Goal: Task Accomplishment & Management: Manage account settings

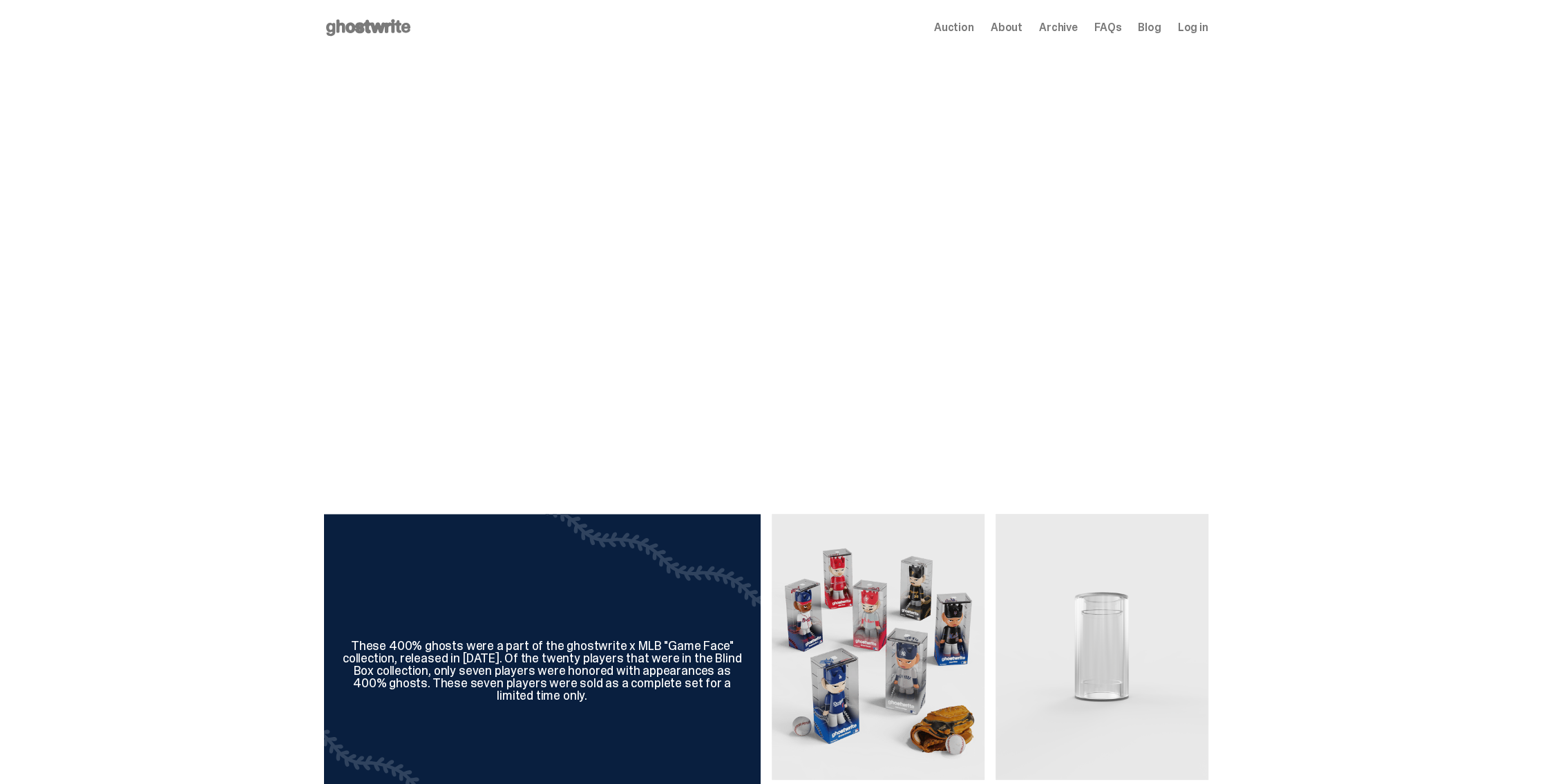
click at [1207, 30] on span "Log in" at bounding box center [1192, 27] width 30 height 11
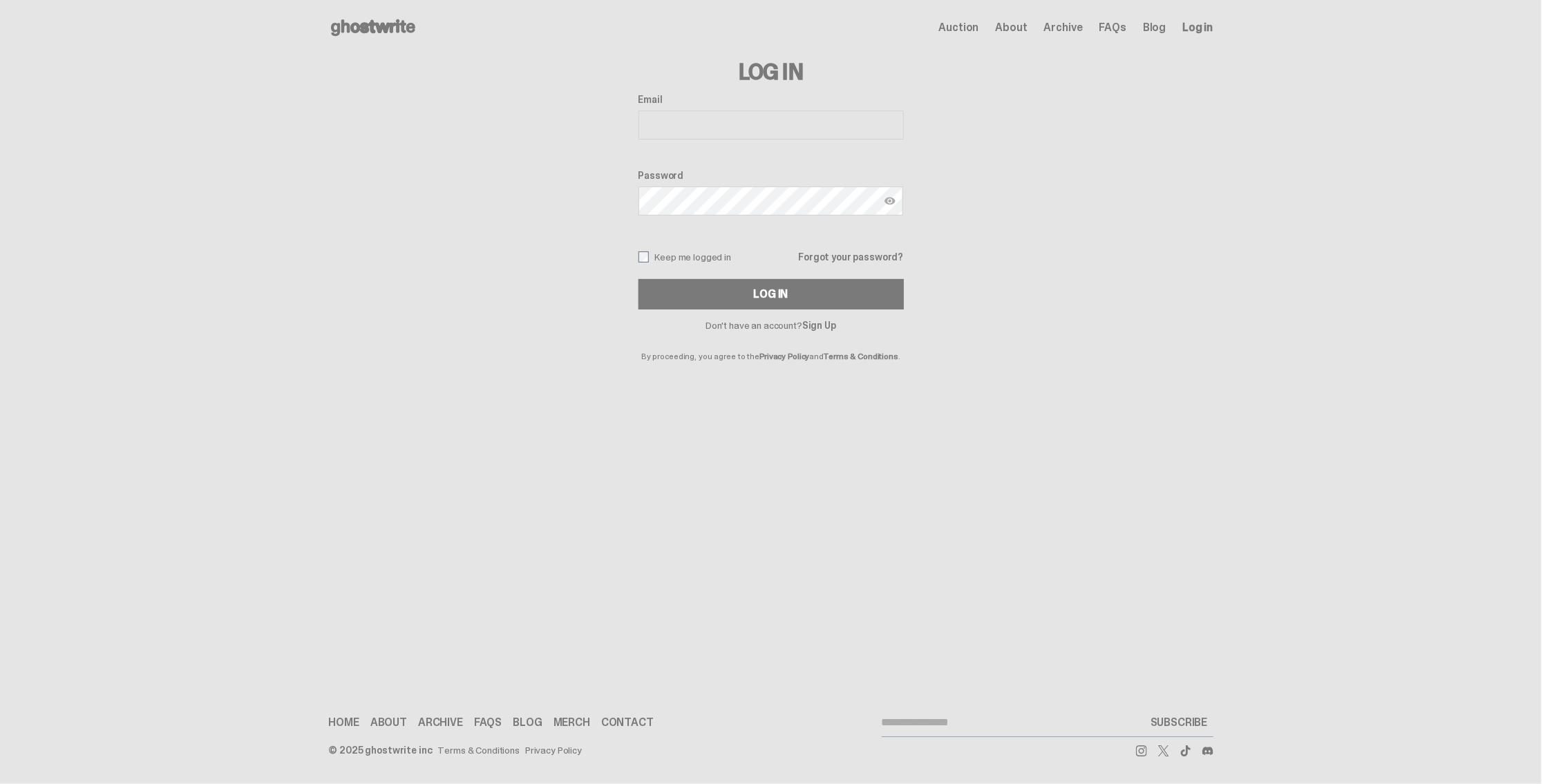
click at [790, 129] on input "Email" at bounding box center [771, 125] width 265 height 29
type input "**********"
click at [853, 292] on button "Log In" at bounding box center [771, 294] width 265 height 30
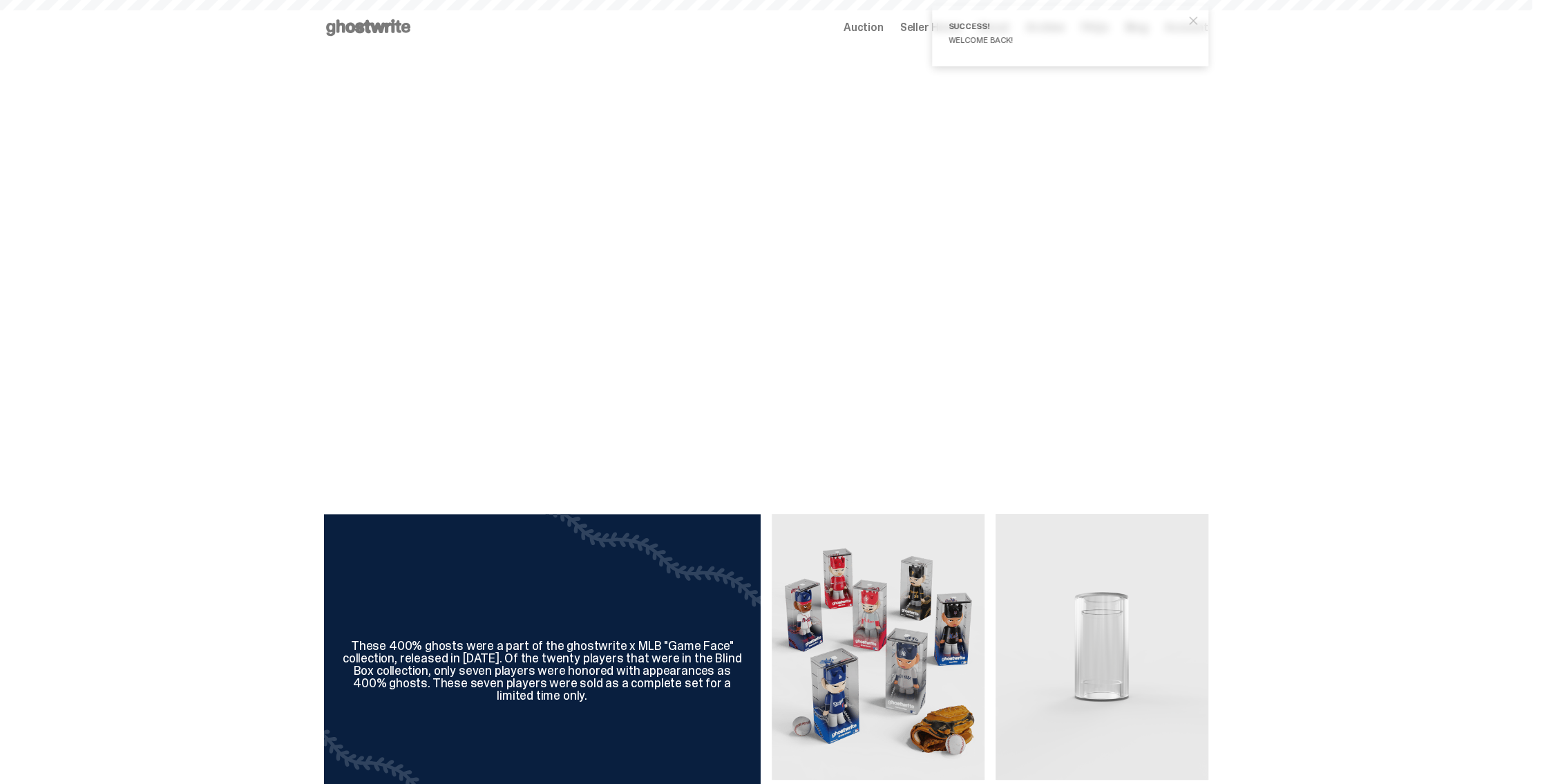
click at [1200, 20] on span "close" at bounding box center [1193, 20] width 14 height 14
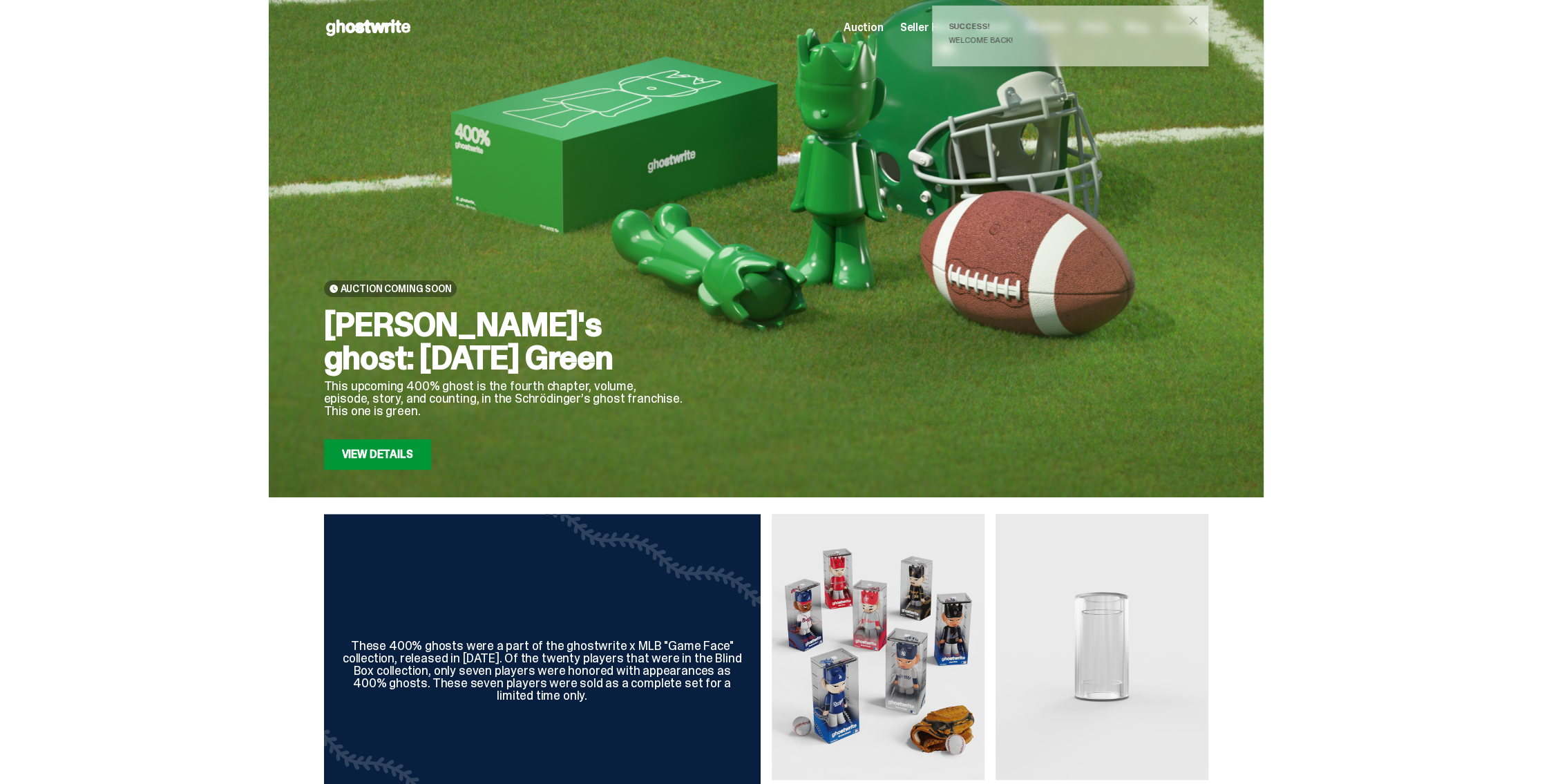
click at [921, 26] on span "Seller Home" at bounding box center [930, 27] width 61 height 11
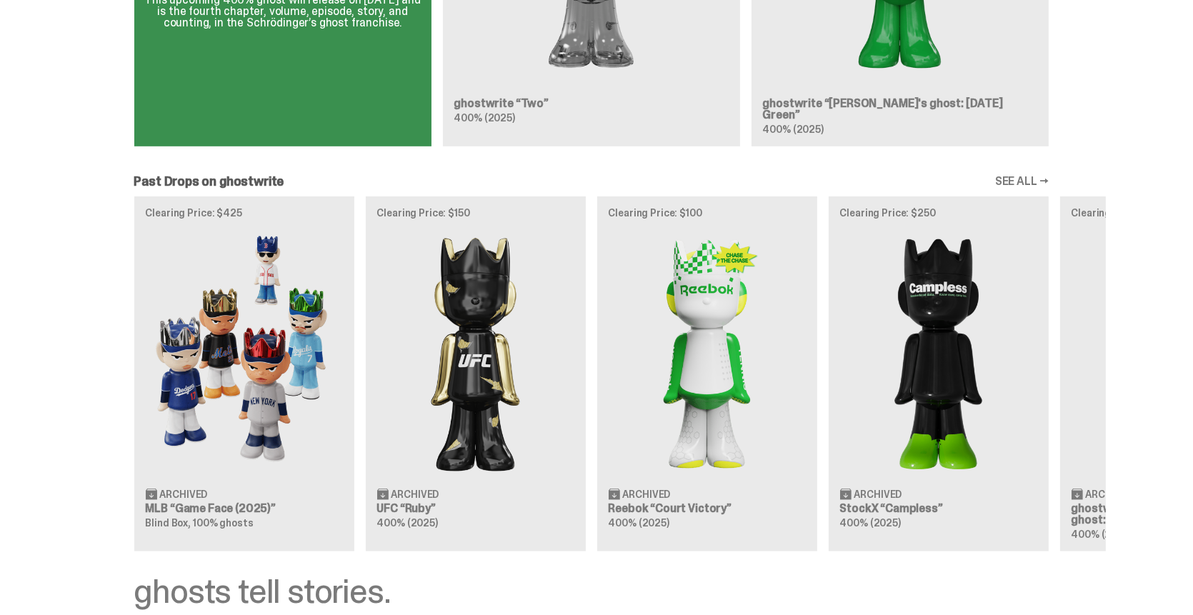
scroll to position [1333, 0]
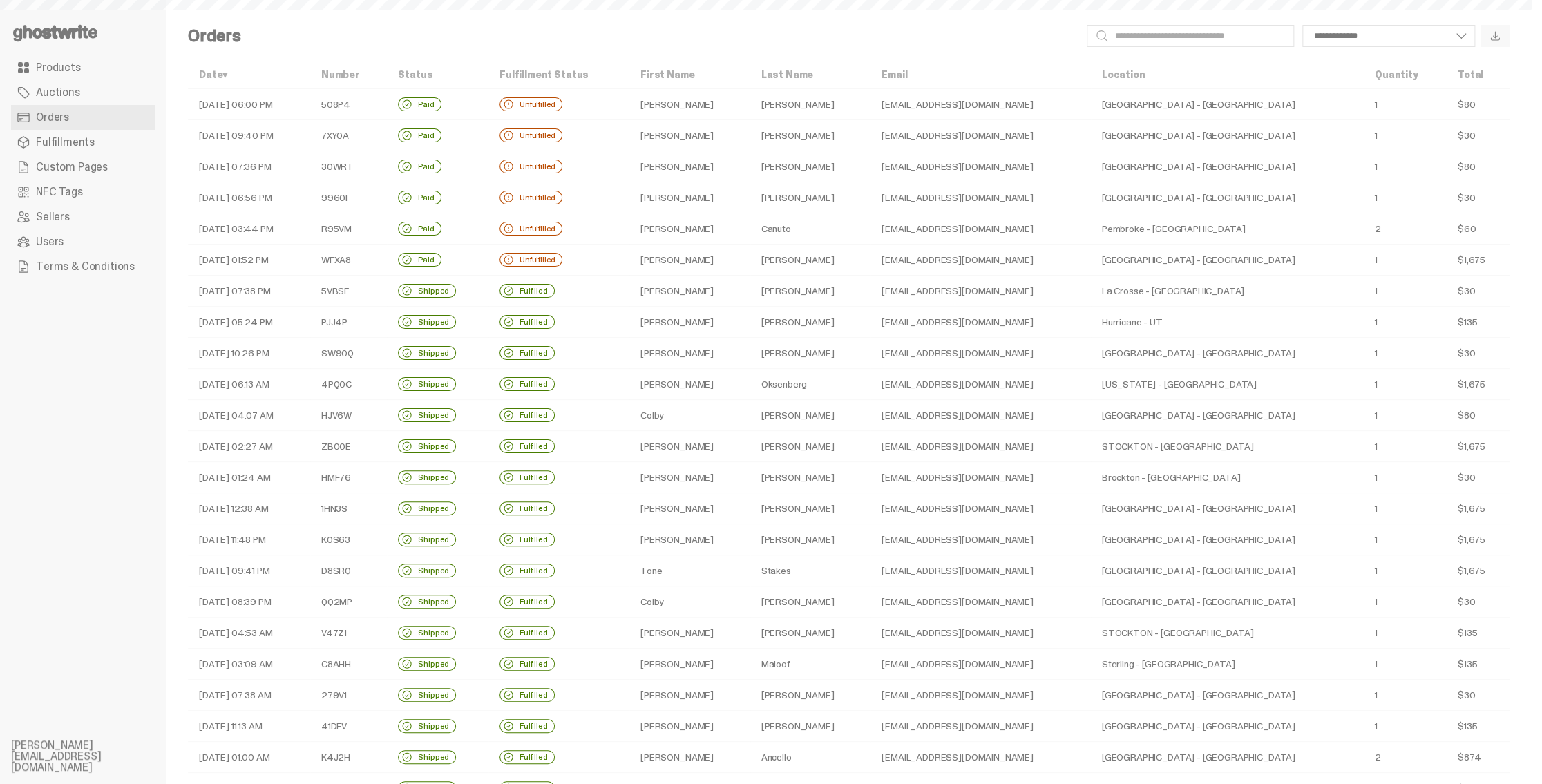
click at [488, 97] on td "Paid" at bounding box center [437, 104] width 102 height 31
select select
click at [245, 103] on td "08-18-25 06:00 PM" at bounding box center [248, 104] width 122 height 31
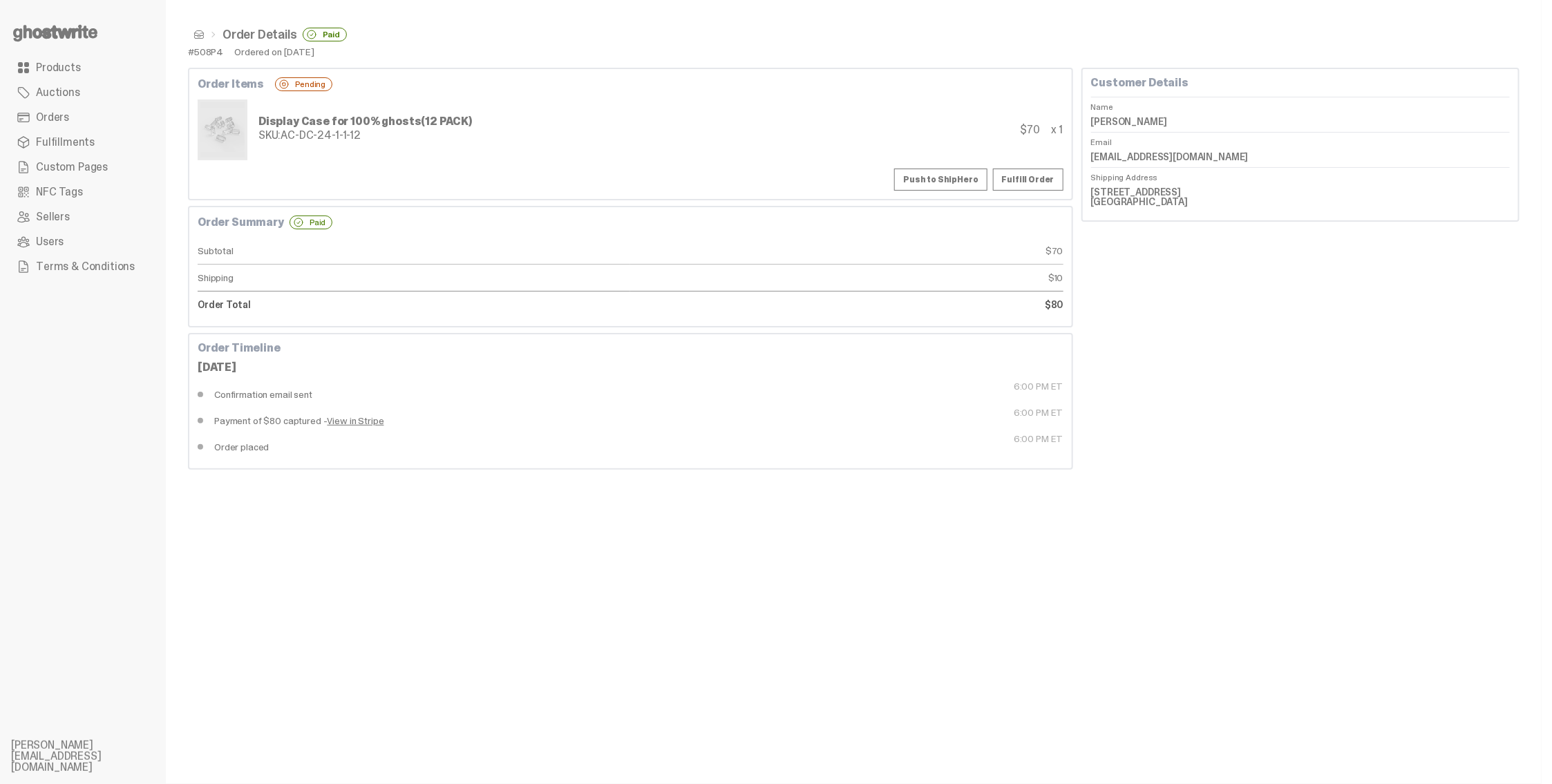
click at [685, 563] on div "Order Details Paid #508P4 Ordered on Aug 18, 2025 Order Items Pending Display C…" at bounding box center [853, 392] width 1376 height 784
drag, startPoint x: 1168, startPoint y: 421, endPoint x: 1144, endPoint y: 373, distance: 53.7
click at [1172, 421] on div "Customer Details Name Shannon Harrison Email shannonglenharrison@yahoo.com Ship…" at bounding box center [1300, 269] width 438 height 402
click at [1264, 304] on div "Customer Details Name Shannon Harrison Email shannonglenharrison@yahoo.com Ship…" at bounding box center [1300, 269] width 438 height 402
click at [1134, 195] on dd "1503 Buckthorn Rd Rockwall TX 75087" at bounding box center [1300, 196] width 419 height 30
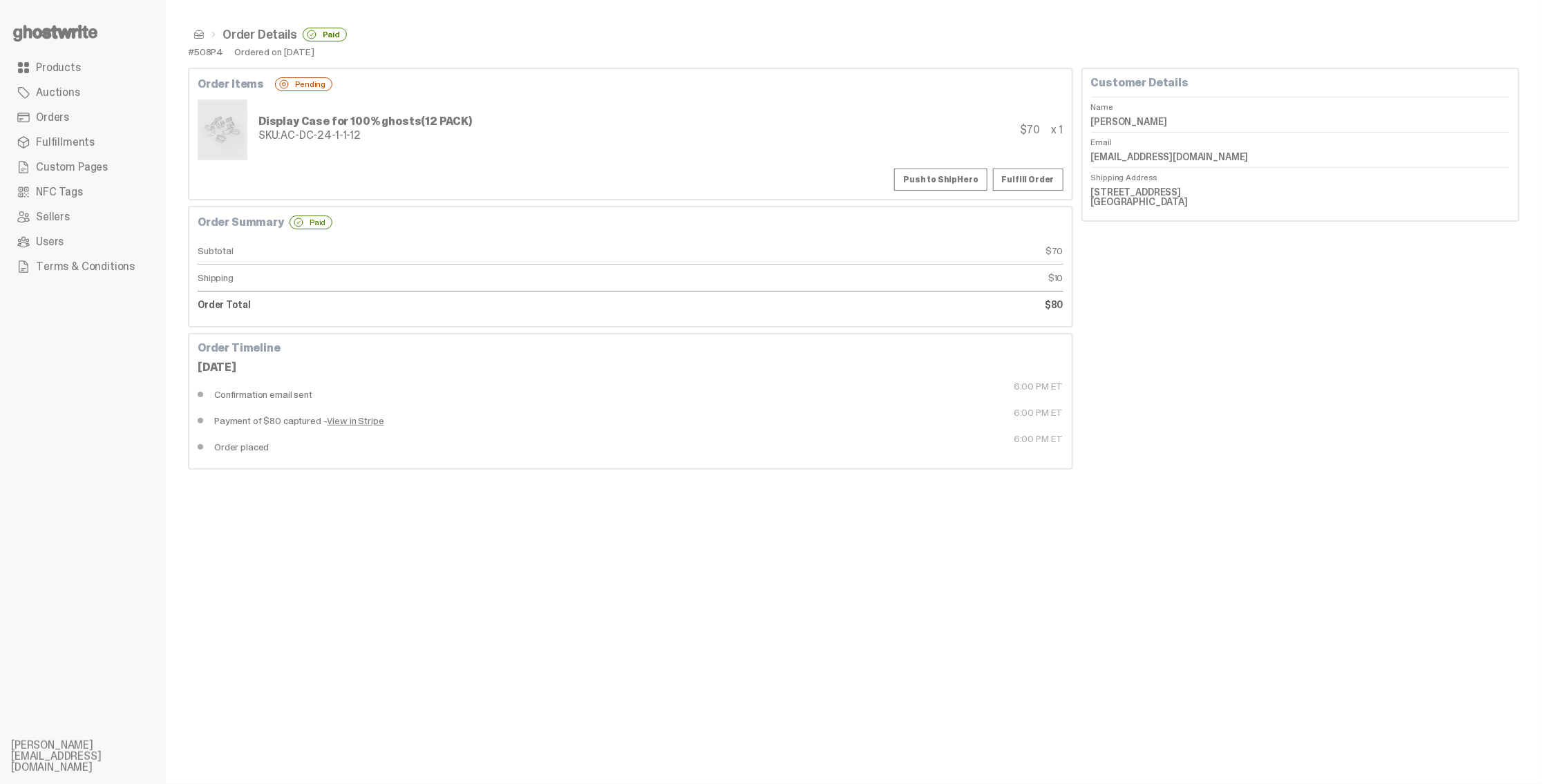
click at [1134, 195] on dd "1503 Buckthorn Rd Rockwall TX 75087" at bounding box center [1300, 196] width 419 height 30
click at [1134, 190] on dd "1503 Buckthorn Rd Rockwall TX 75087" at bounding box center [1300, 196] width 419 height 30
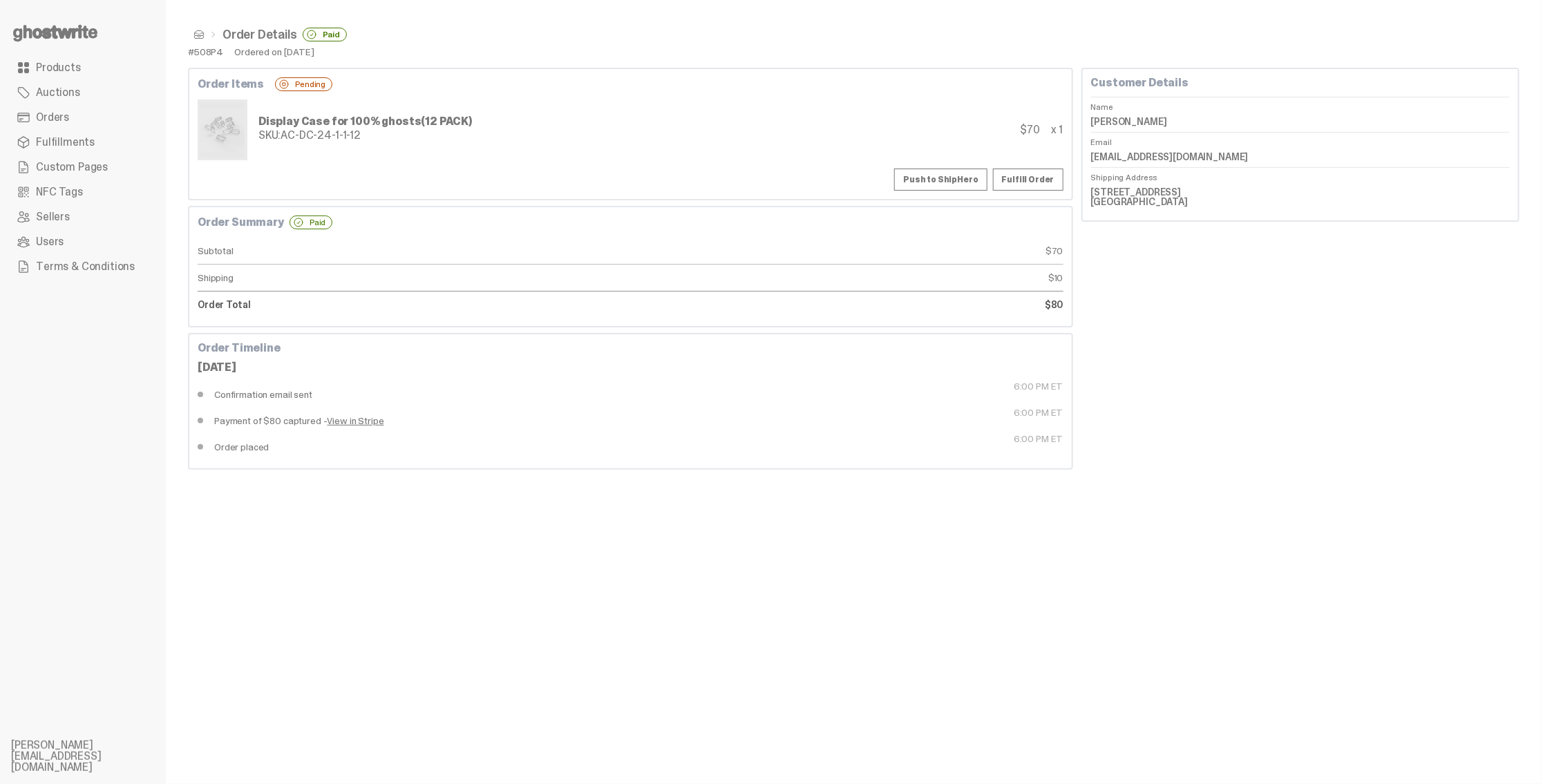
click at [1154, 208] on dd "1503 Buckthorn Rd Rockwall TX 75087" at bounding box center [1300, 196] width 419 height 30
click at [1149, 196] on dd "1503 Buckthorn Rd Rockwall TX 75087" at bounding box center [1300, 196] width 419 height 30
click at [1141, 197] on dd "1503 Buckthorn Rd Rockwall TX 75087" at bounding box center [1300, 196] width 419 height 30
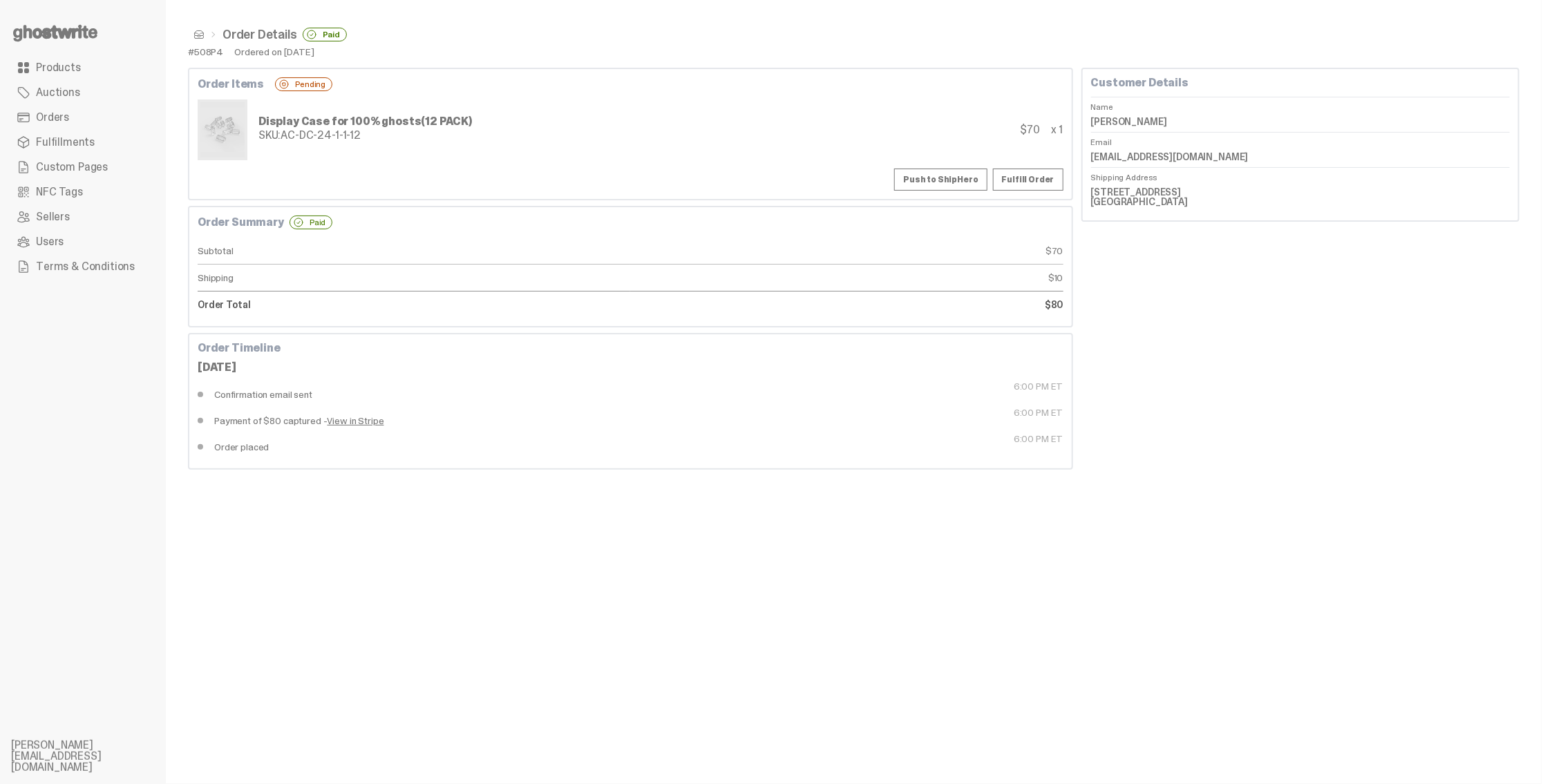
drag, startPoint x: 777, startPoint y: 586, endPoint x: 741, endPoint y: 508, distance: 85.9
click at [777, 586] on div "Order Details Paid #508P4 Ordered on Aug 18, 2025 Order Items Pending Display C…" at bounding box center [853, 392] width 1376 height 784
click at [1026, 382] on dt "6:00 PM ET" at bounding box center [846, 393] width 432 height 26
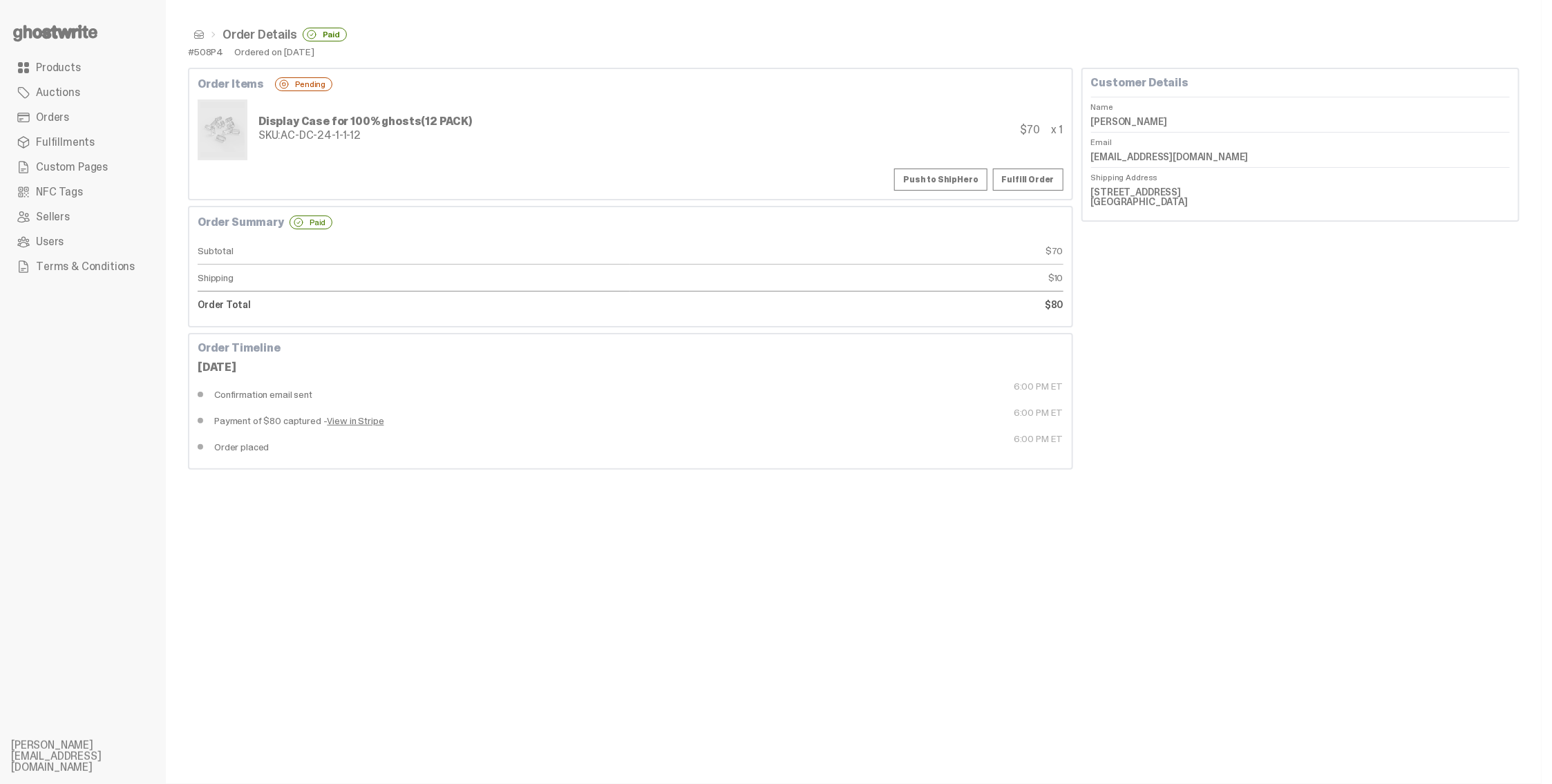
click at [1043, 384] on dt "6:00 PM ET" at bounding box center [846, 393] width 432 height 26
click at [1027, 384] on dt "6:00 PM ET" at bounding box center [846, 393] width 432 height 26
drag, startPoint x: 1044, startPoint y: 384, endPoint x: 1038, endPoint y: 385, distance: 6.1
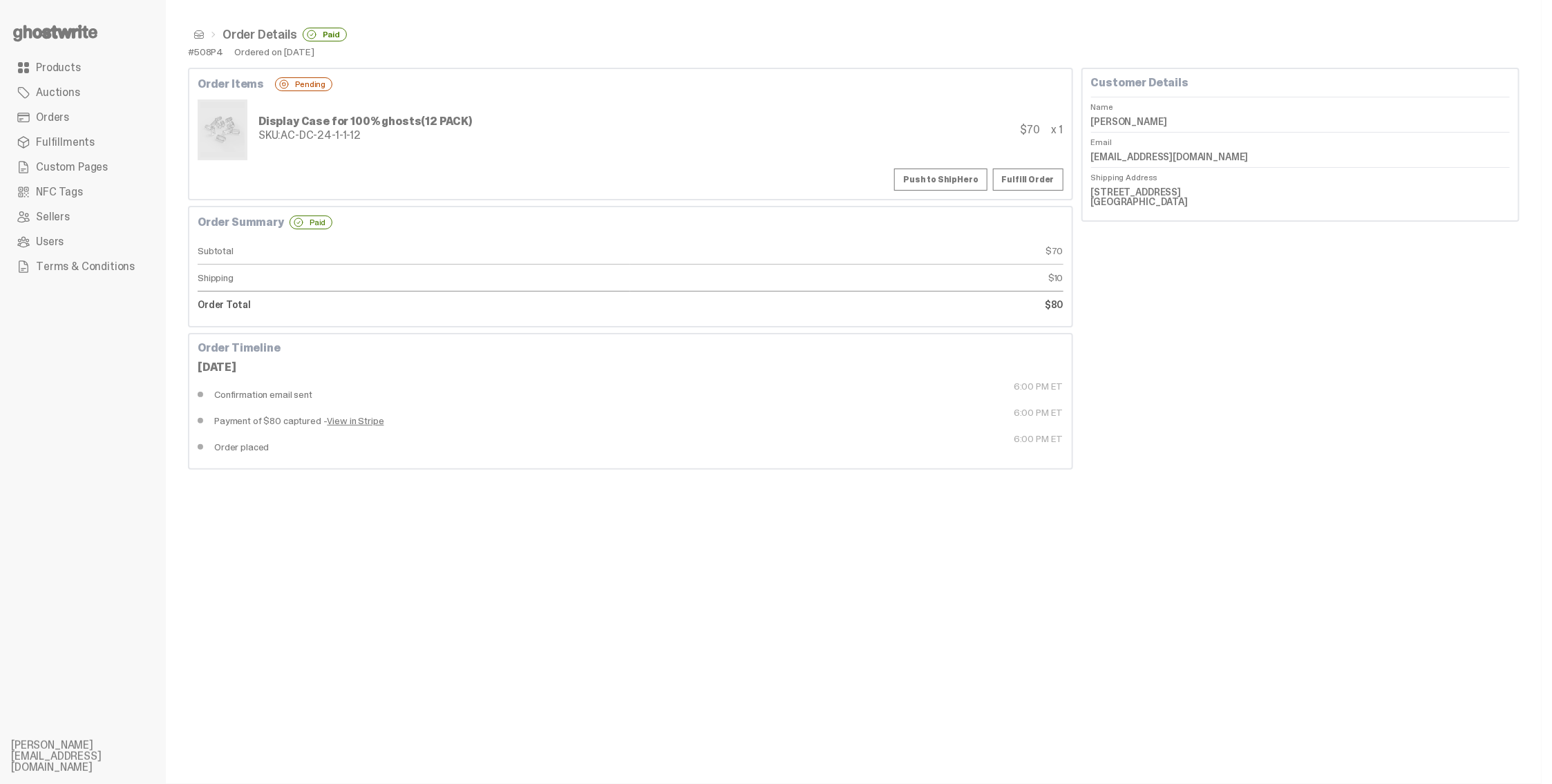
click at [1044, 384] on dt "6:00 PM ET" at bounding box center [846, 393] width 432 height 26
